Goal: Check status: Check status

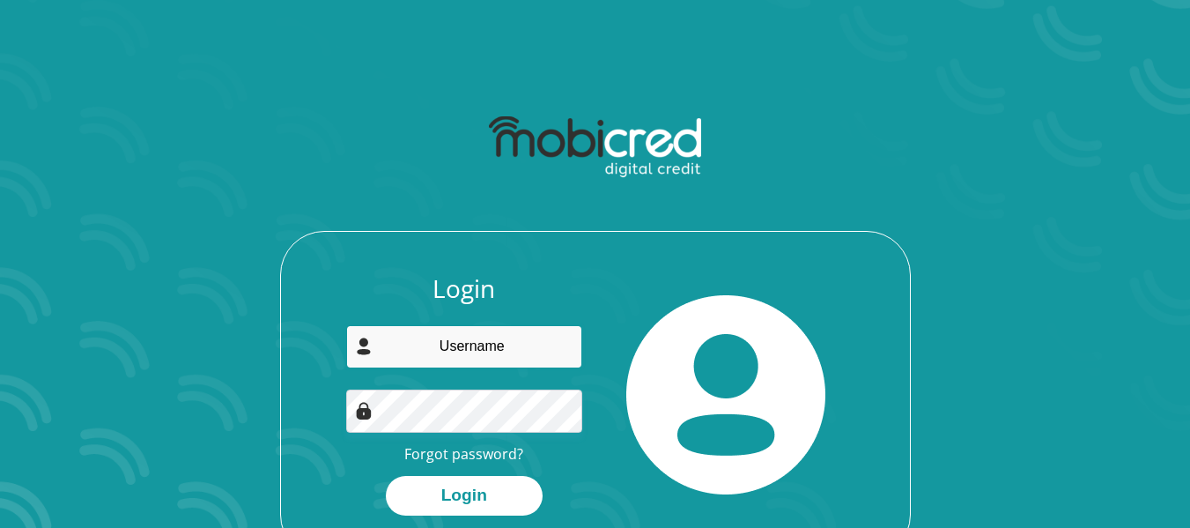
click at [438, 351] on input "email" at bounding box center [464, 346] width 236 height 43
type input "johannabukhali81@gmail.com"
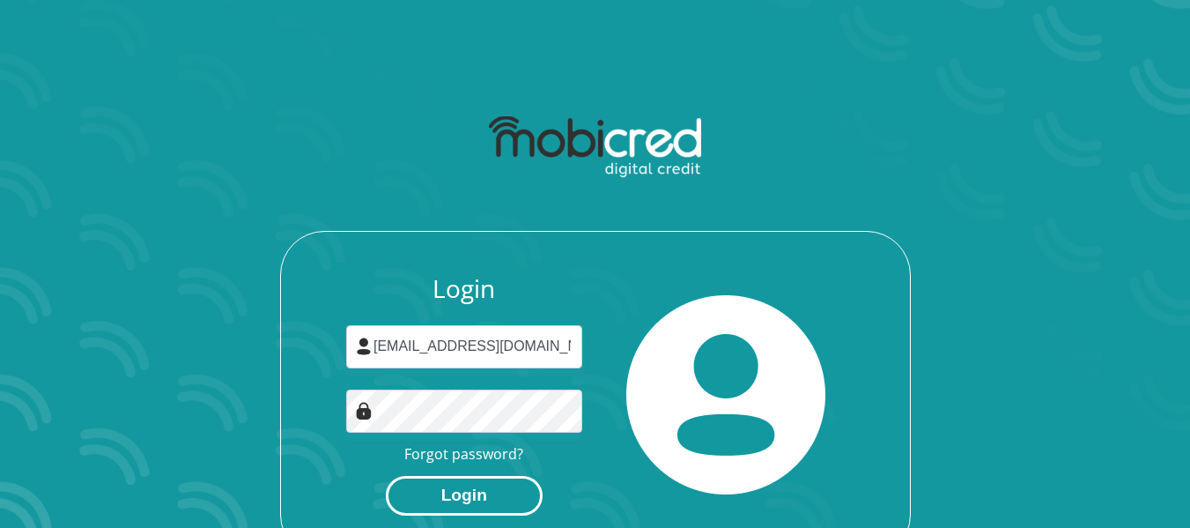
click at [461, 495] on button "Login" at bounding box center [464, 496] width 157 height 40
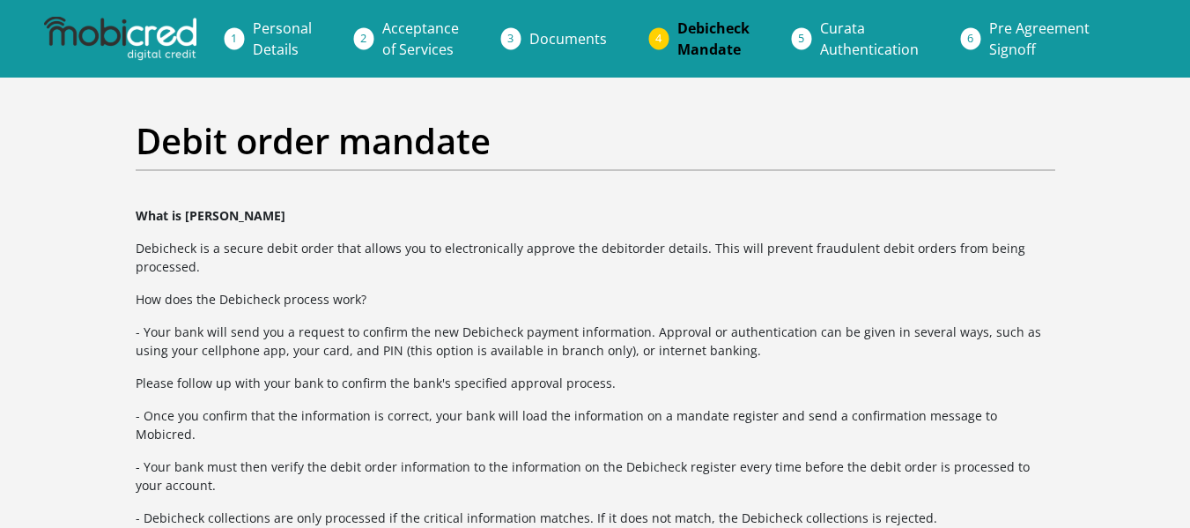
click at [806, 40] on li "Curata Authentication" at bounding box center [890, 39] width 169 height 56
click at [850, 51] on span "Curata Authentication" at bounding box center [869, 38] width 99 height 41
click at [836, 44] on span "Curata Authentication" at bounding box center [869, 38] width 99 height 41
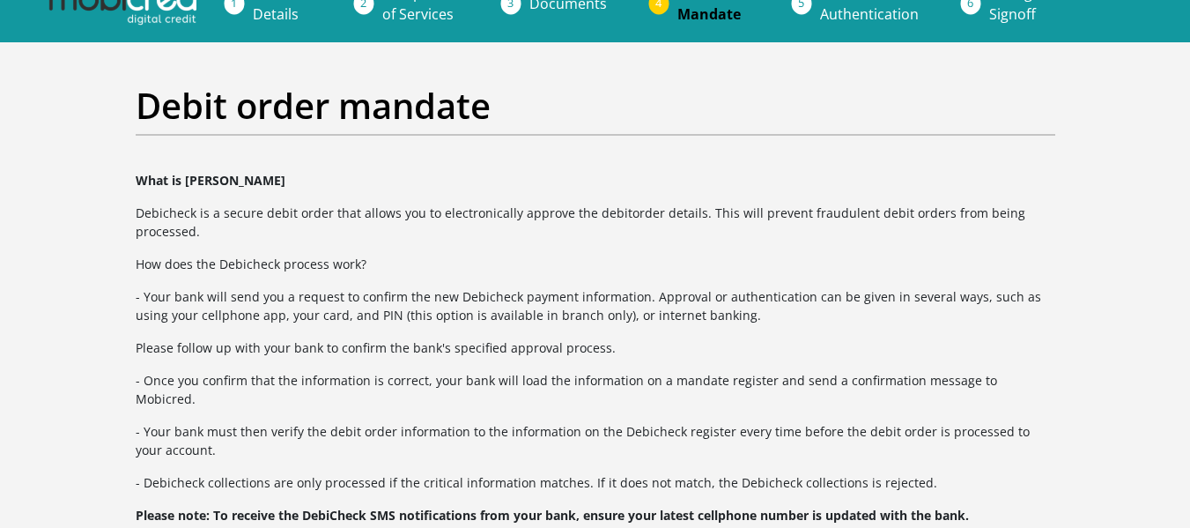
scroll to position [4, 0]
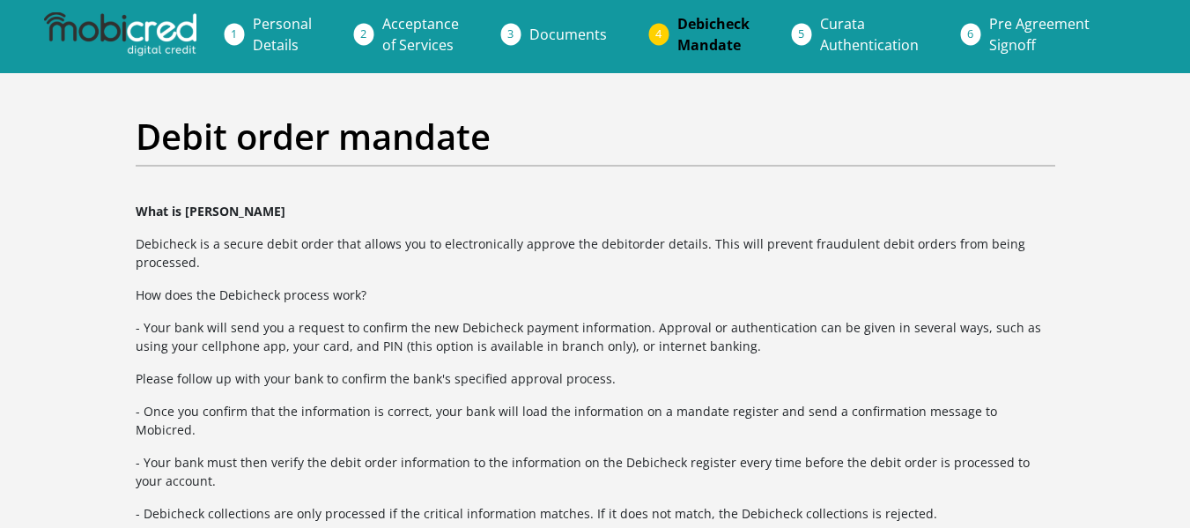
click at [562, 34] on span "Documents" at bounding box center [568, 34] width 78 height 19
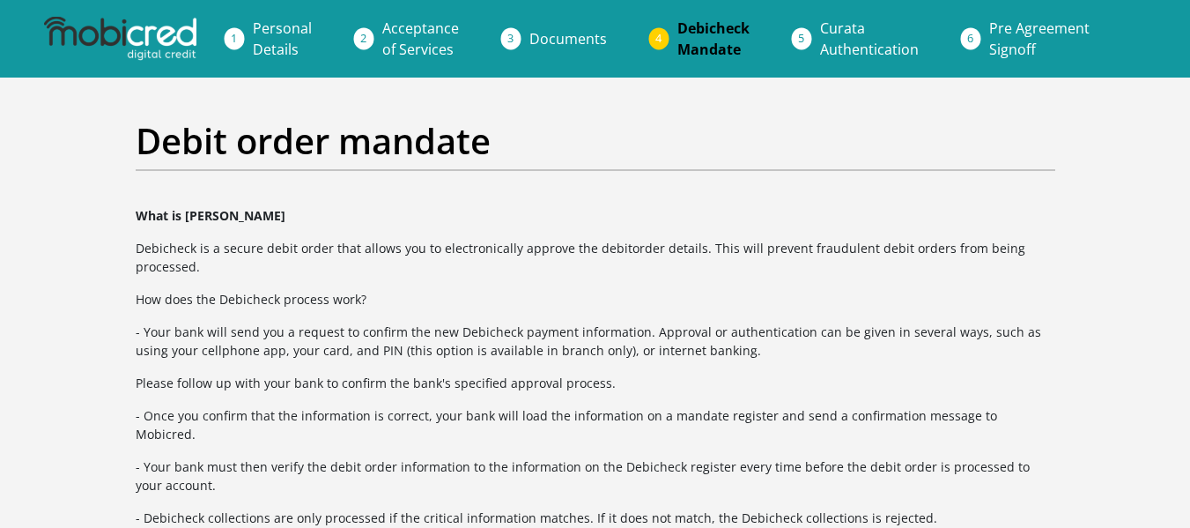
click at [562, 34] on span "Documents" at bounding box center [568, 38] width 78 height 19
click at [161, 38] on img at bounding box center [119, 39] width 151 height 44
